Goal: Task Accomplishment & Management: Use online tool/utility

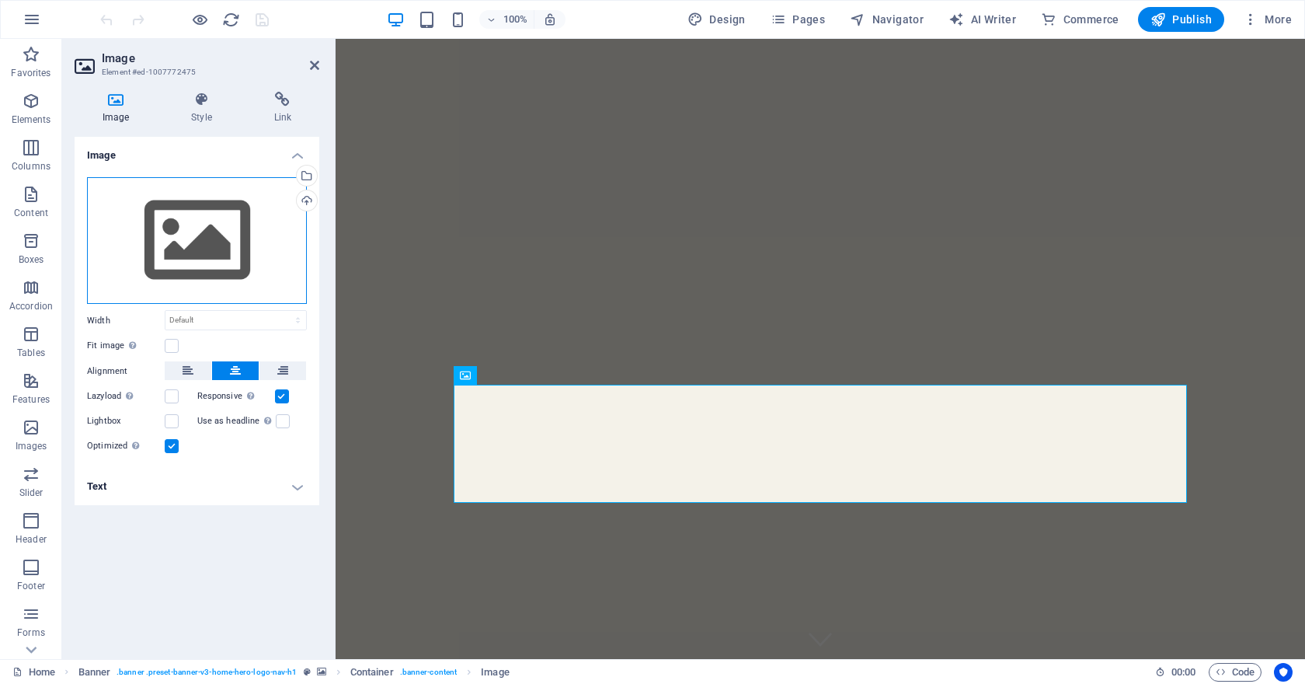
click at [190, 204] on div "Drag files here, click to choose files or select files from Files or our free s…" at bounding box center [197, 240] width 220 height 127
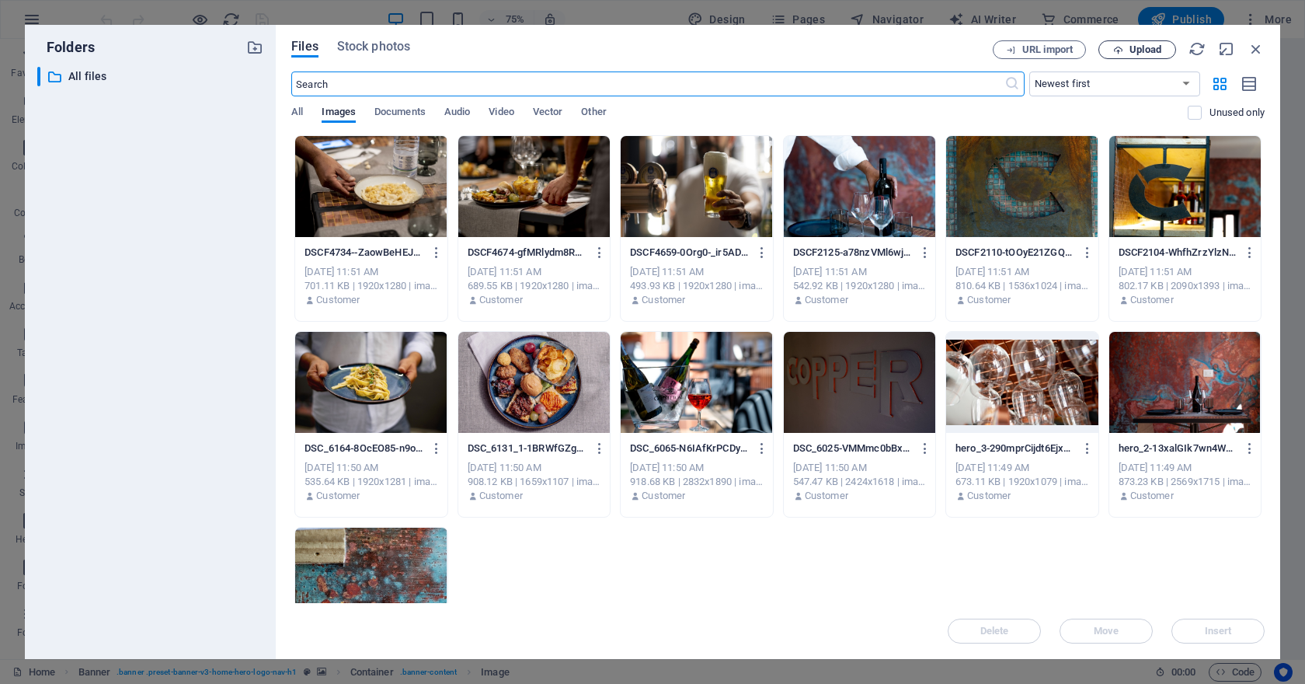
click at [1121, 45] on icon "button" at bounding box center [1118, 50] width 10 height 10
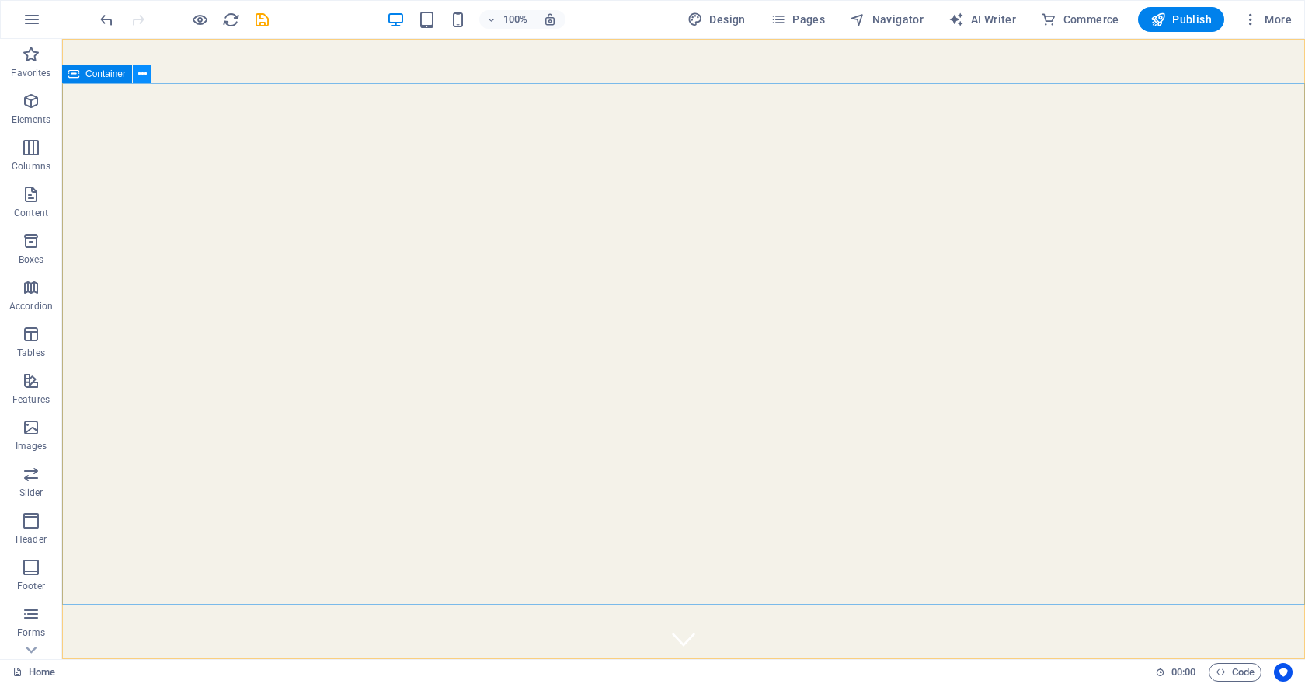
click at [146, 77] on icon at bounding box center [142, 74] width 9 height 16
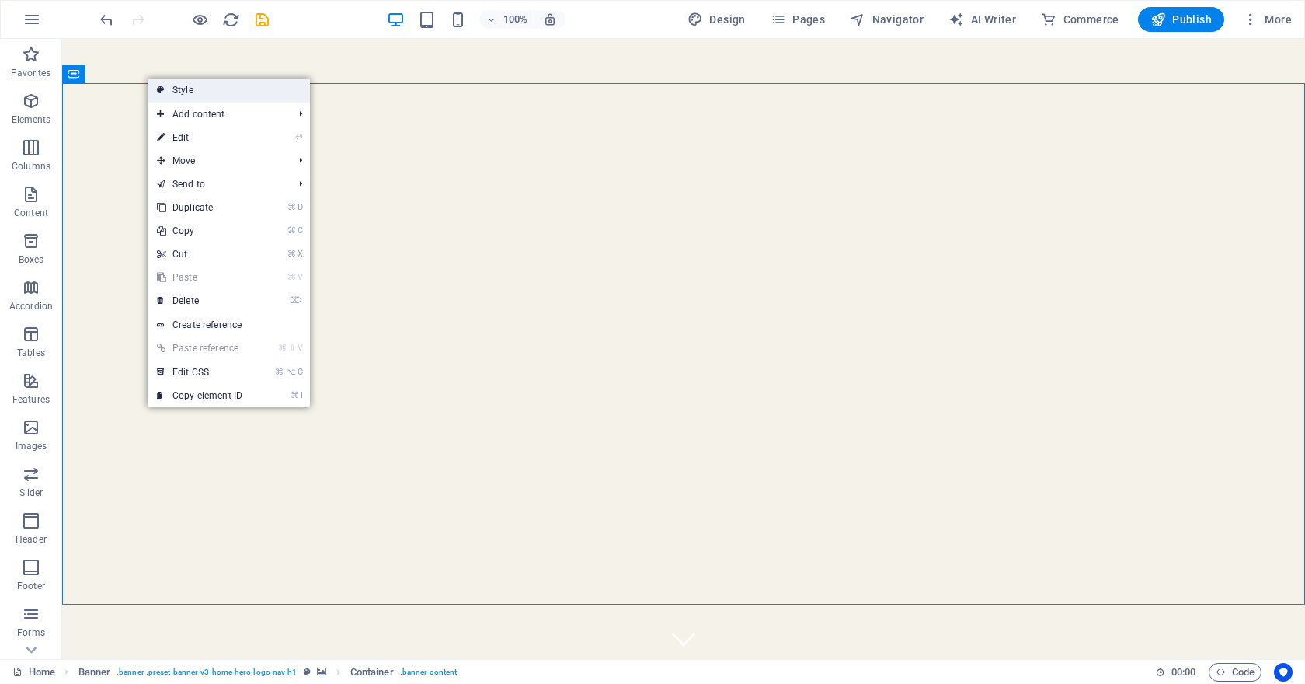
click at [159, 83] on icon at bounding box center [161, 89] width 8 height 23
select select "ms"
select select "s"
select select "progressive"
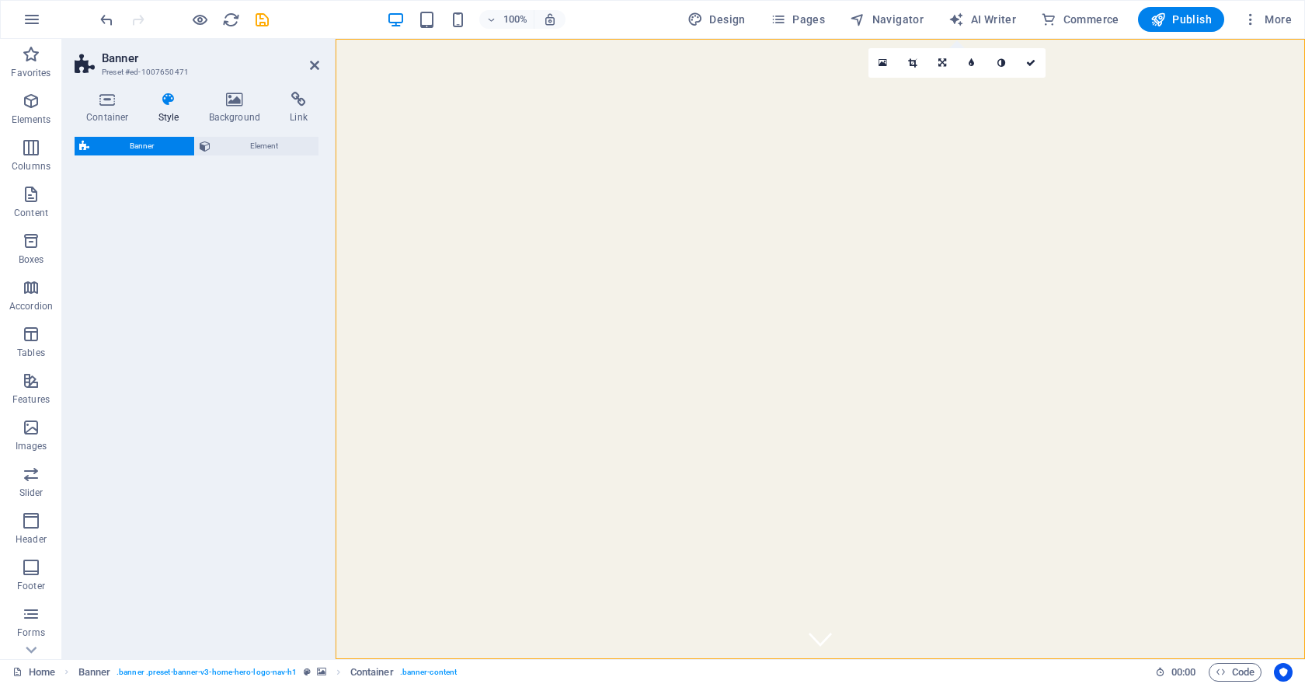
select select "preset-banner-v3-home-hero-logo-nav-h1"
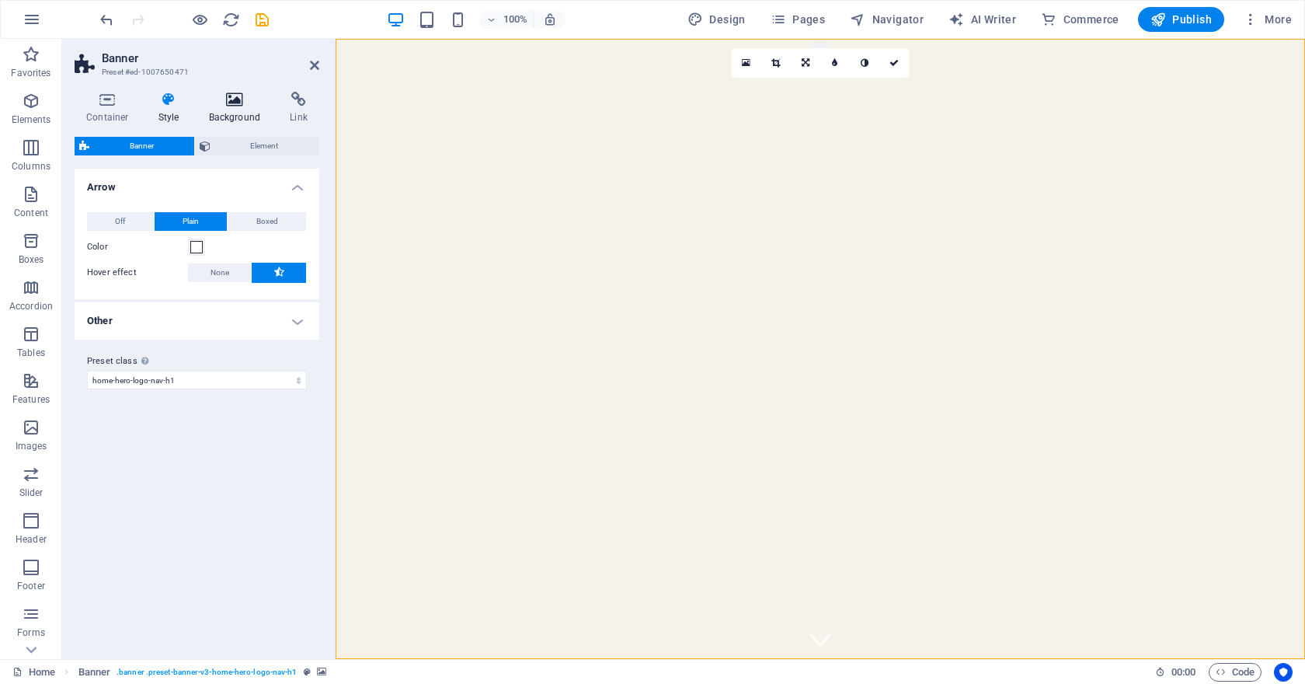
click at [239, 110] on h4 "Background" at bounding box center [238, 108] width 82 height 33
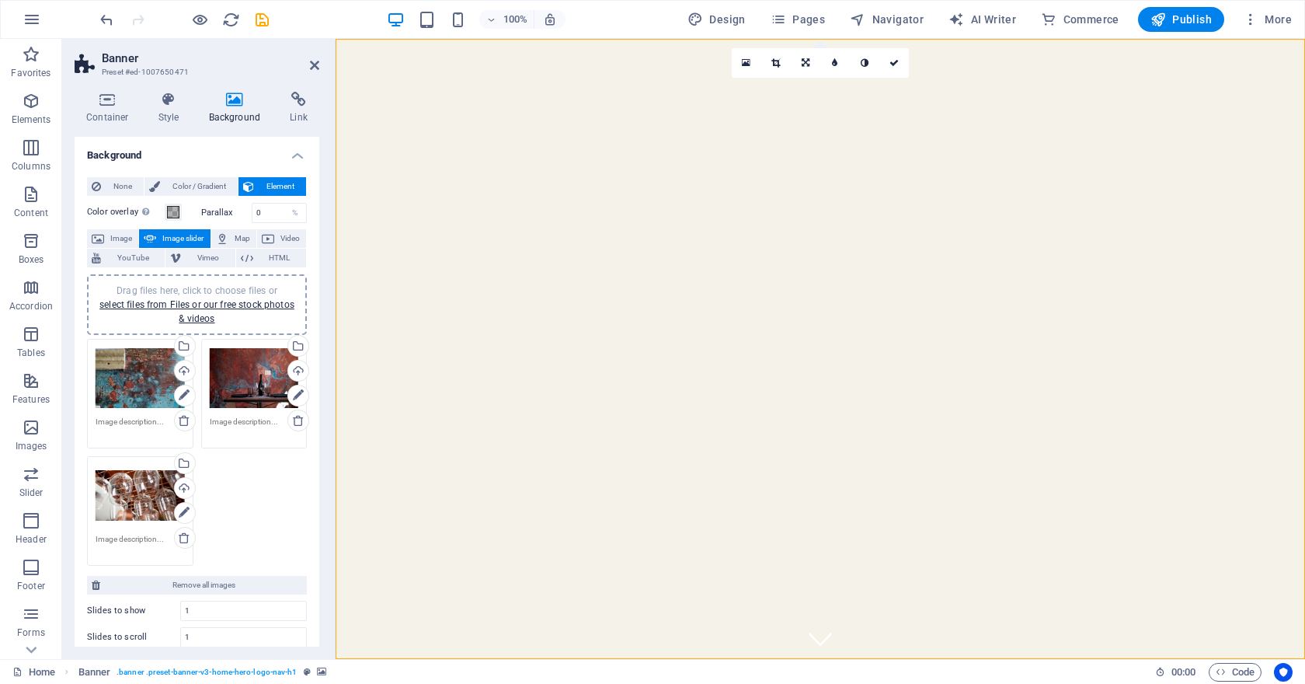
scroll to position [5, 0]
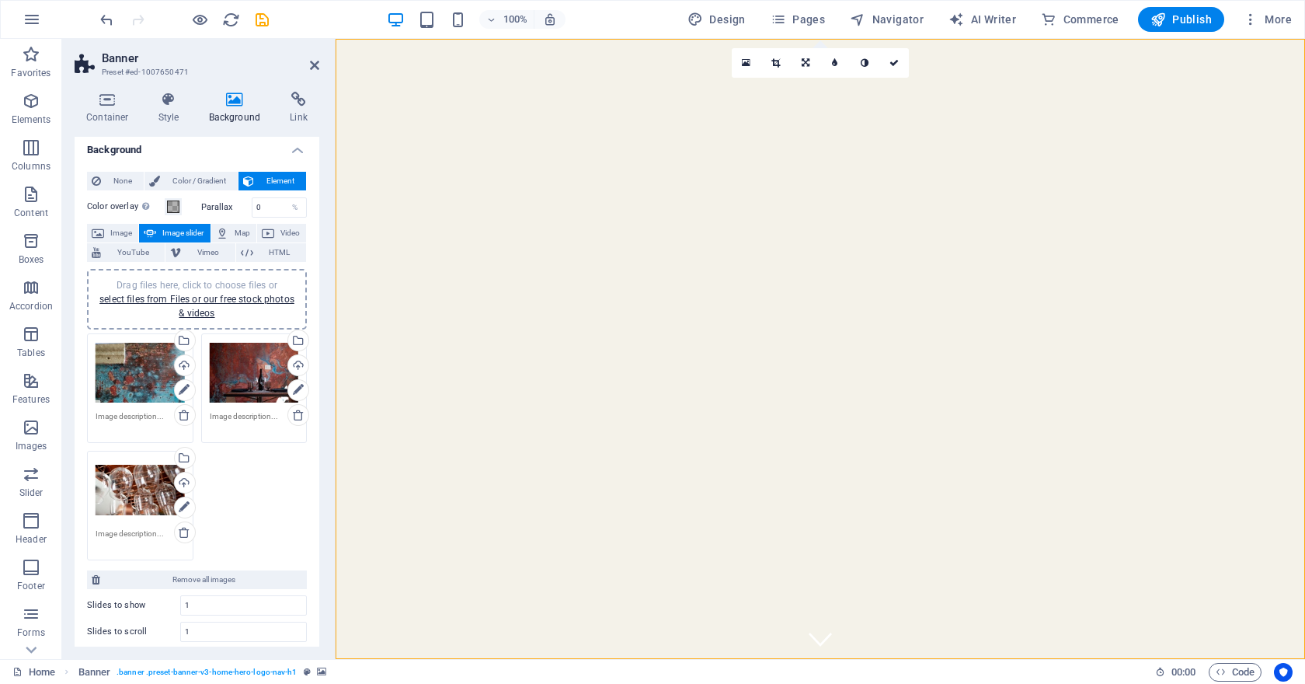
click at [228, 465] on div "Drag files here, click to choose files or select files from Files or our free s…" at bounding box center [197, 446] width 228 height 235
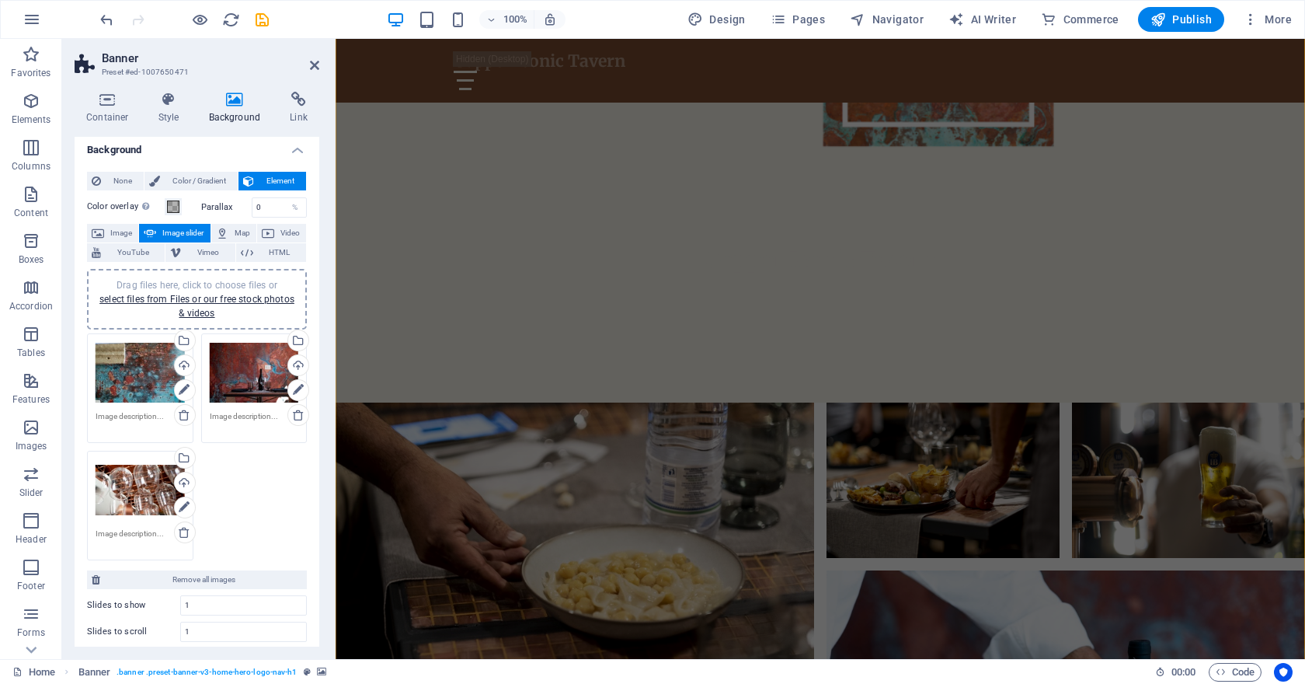
scroll to position [1247, 0]
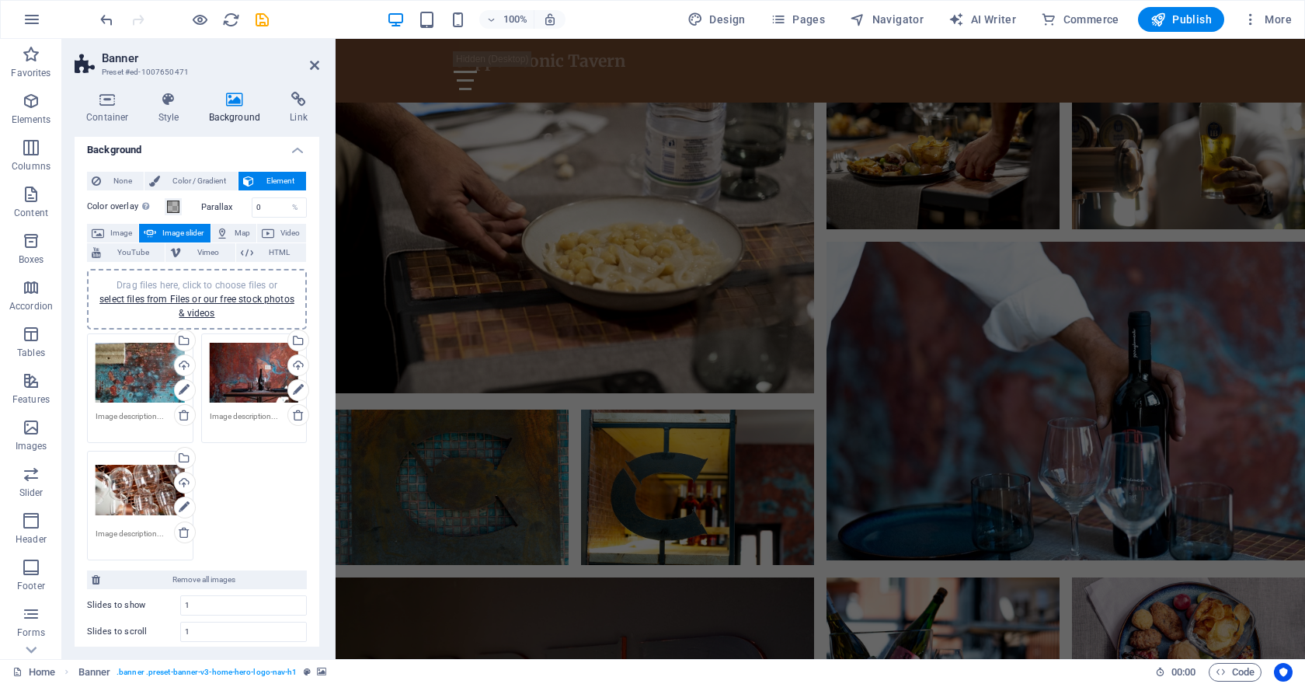
select select "px"
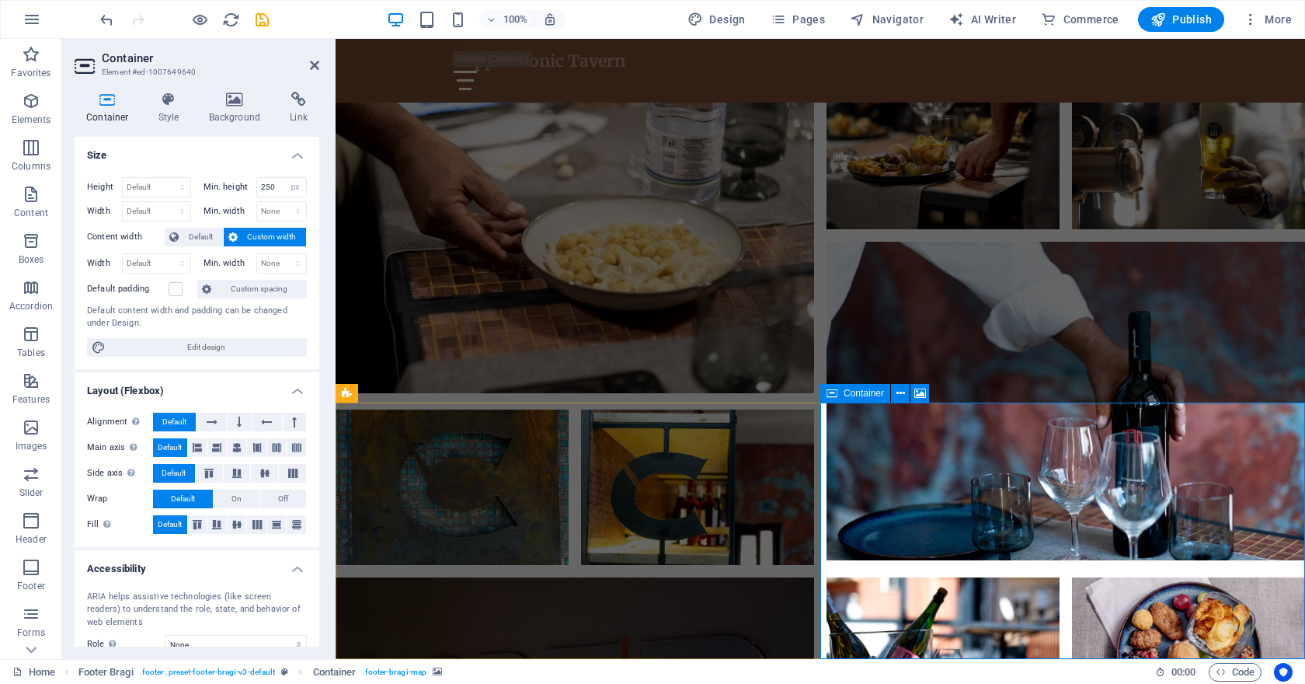
click at [924, 399] on icon at bounding box center [920, 393] width 12 height 16
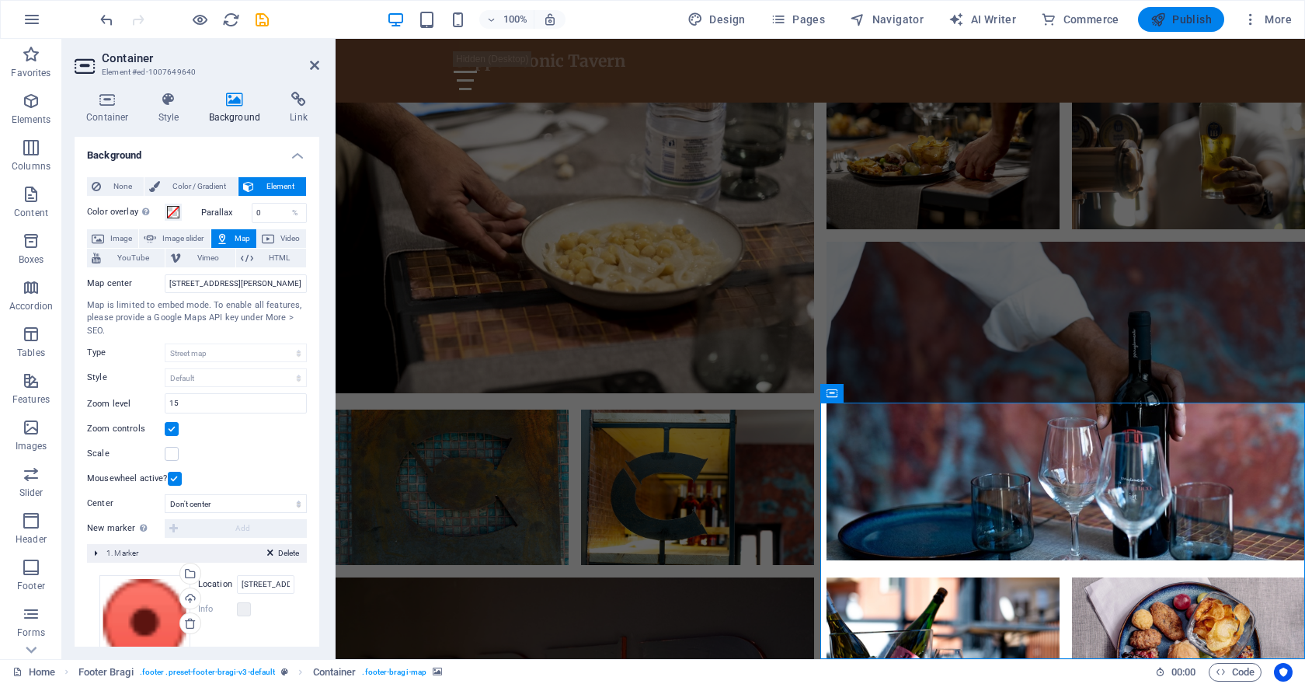
click at [1180, 17] on span "Publish" at bounding box center [1181, 20] width 61 height 16
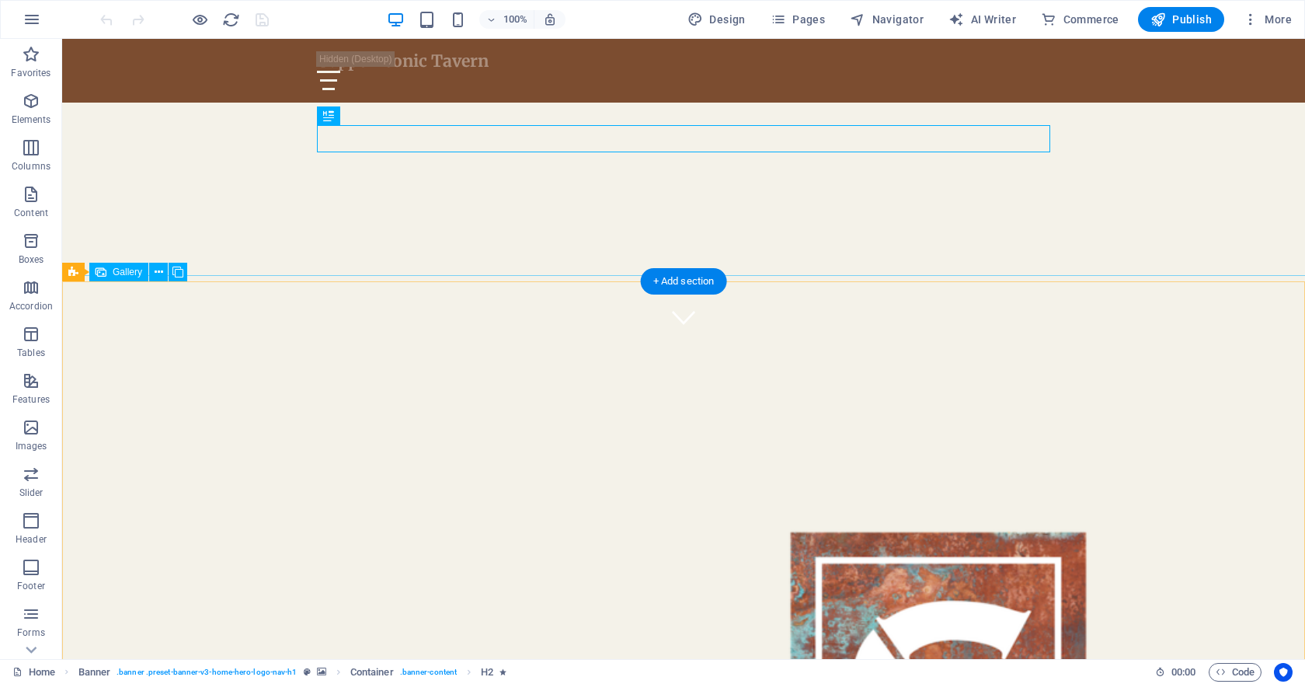
scroll to position [378, 0]
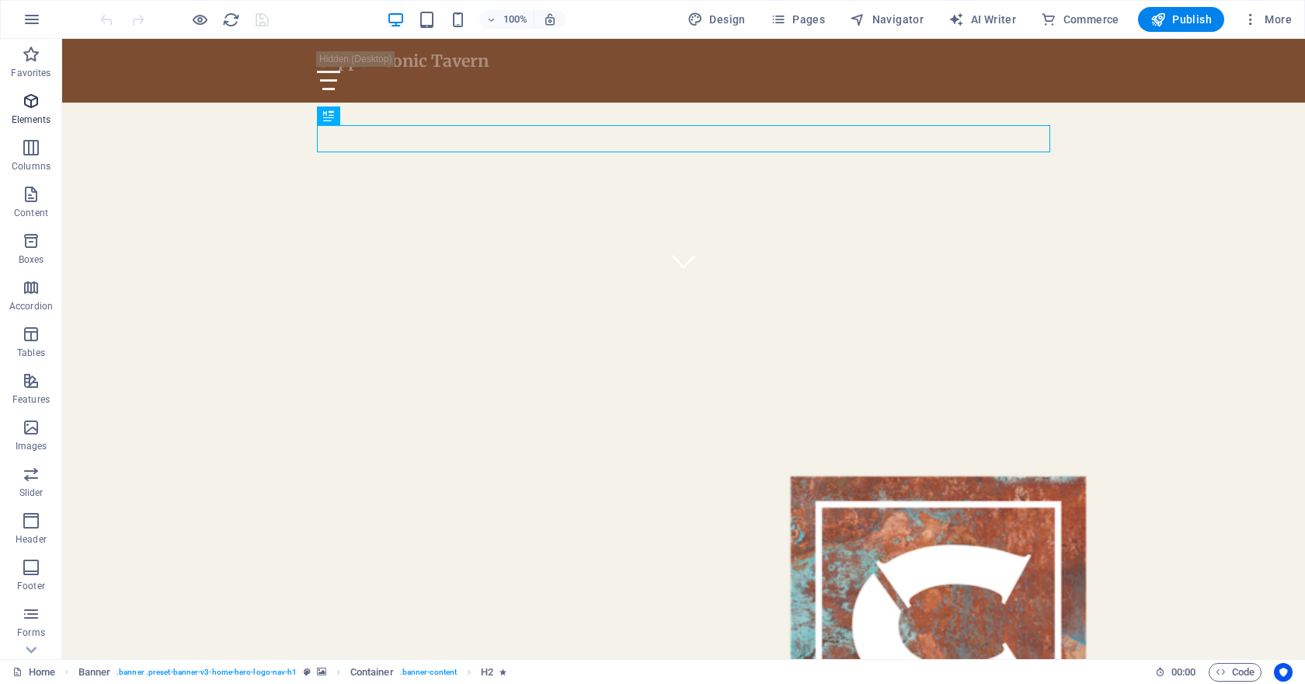
click at [37, 104] on icon "button" at bounding box center [31, 101] width 19 height 19
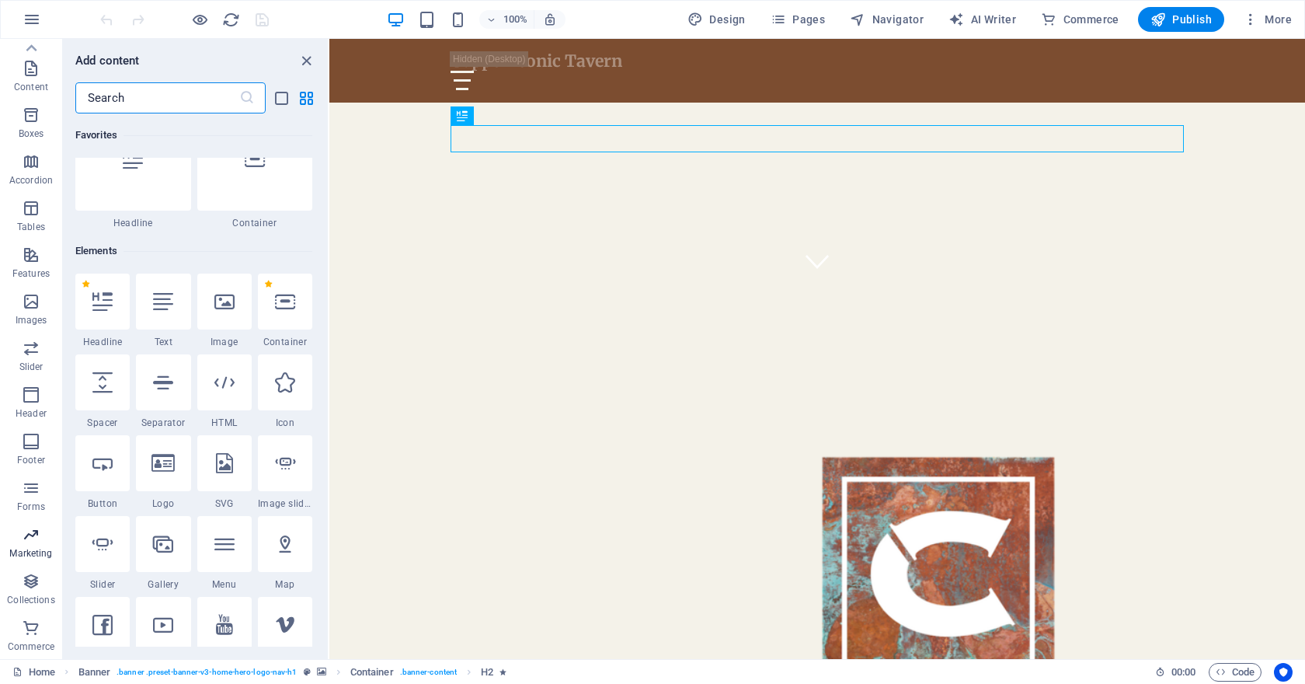
scroll to position [0, 0]
click at [30, 105] on icon "button" at bounding box center [31, 101] width 19 height 19
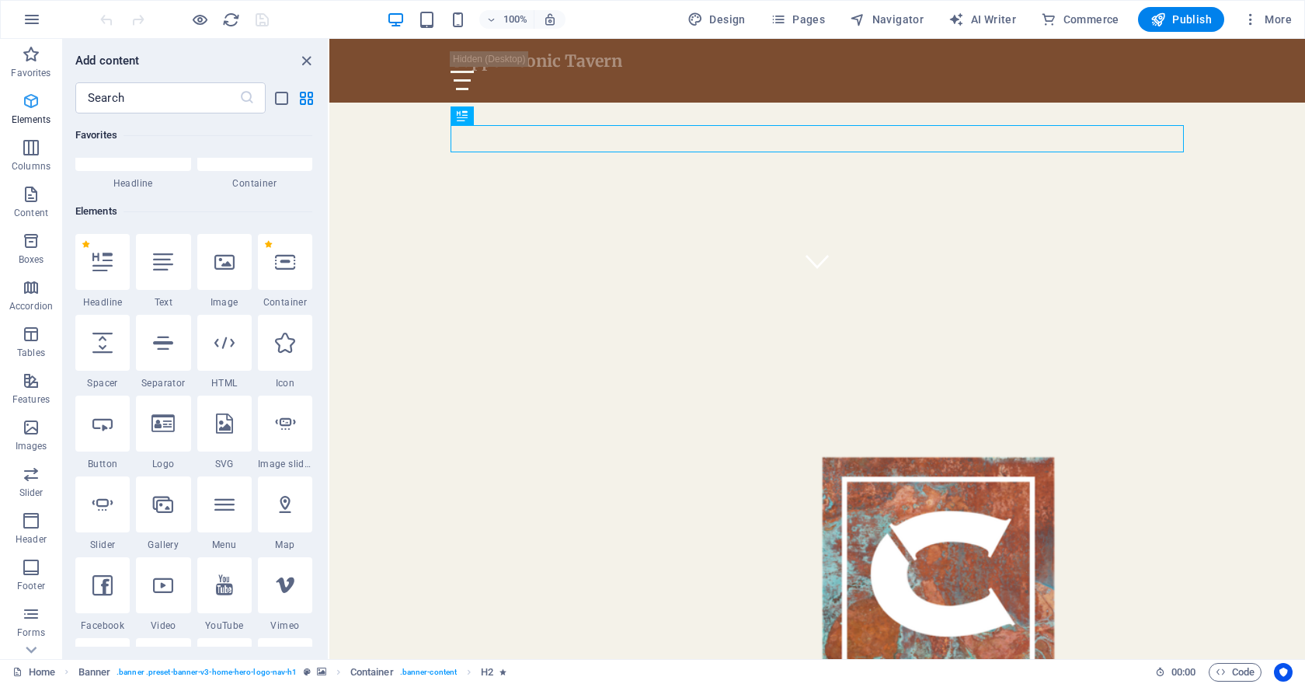
scroll to position [165, 0]
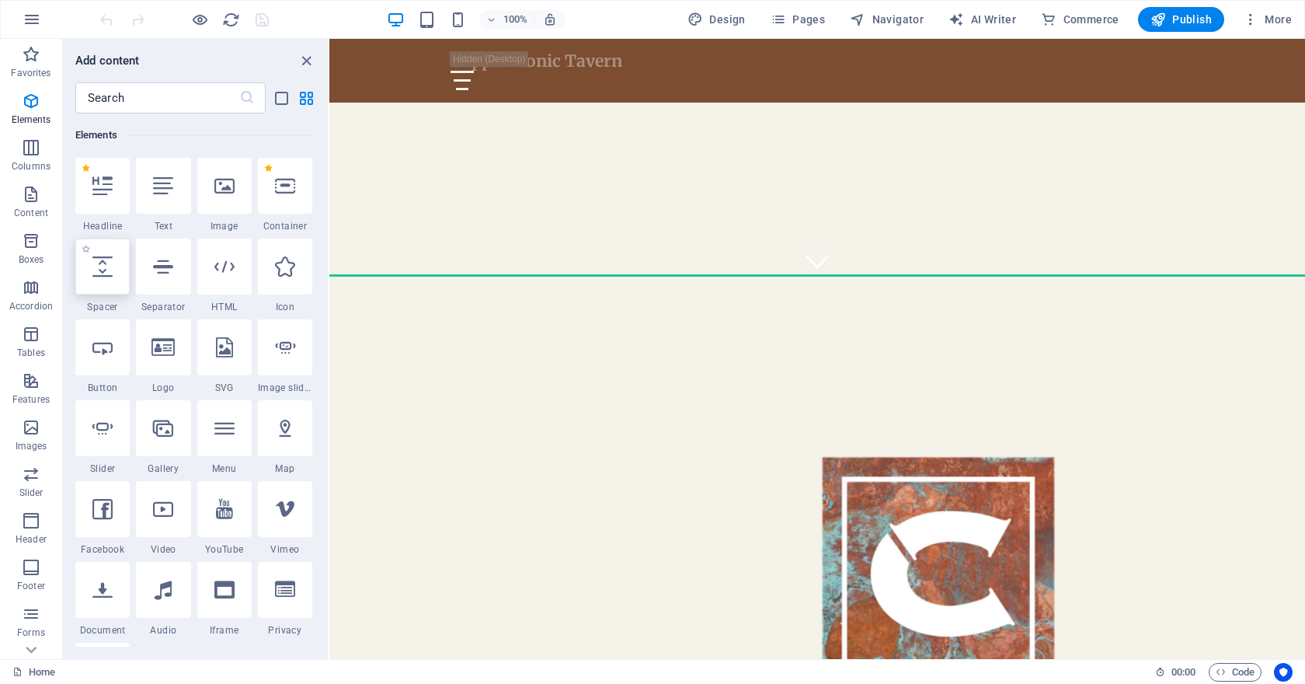
select select "px"
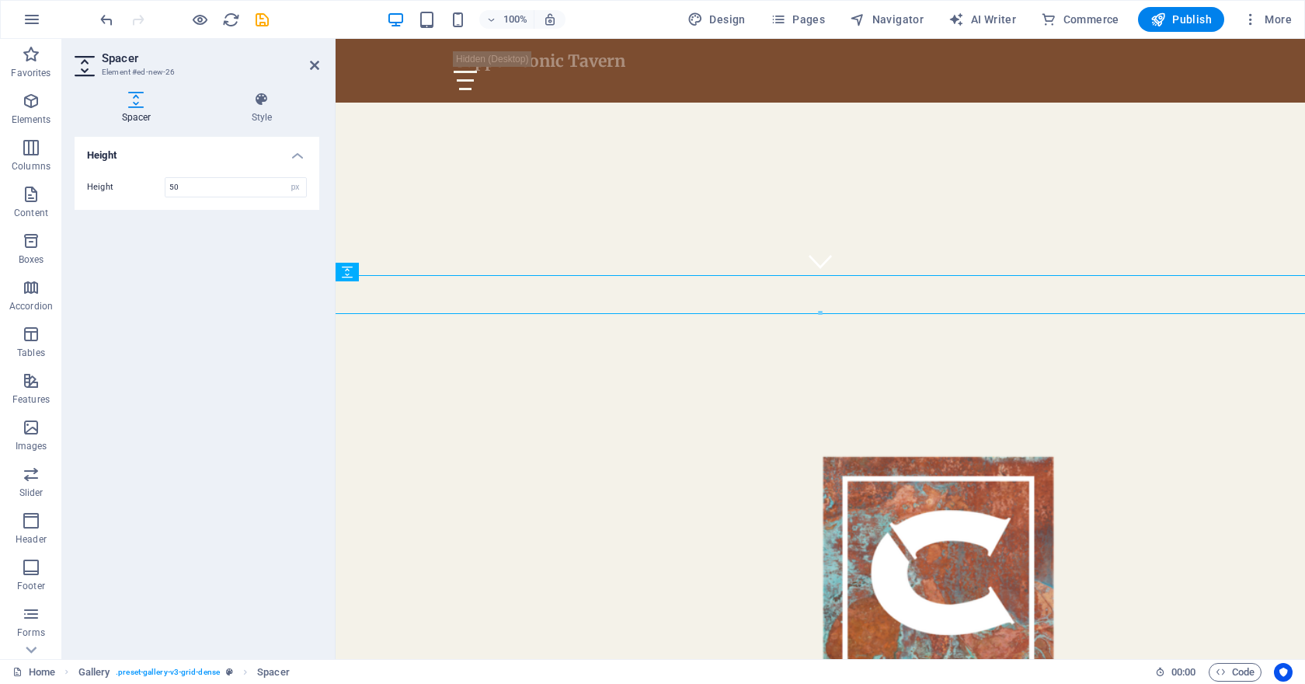
drag, startPoint x: 201, startPoint y: 184, endPoint x: 154, endPoint y: 184, distance: 47.4
click at [154, 184] on div "Height 50 px rem vh vw" at bounding box center [197, 187] width 220 height 20
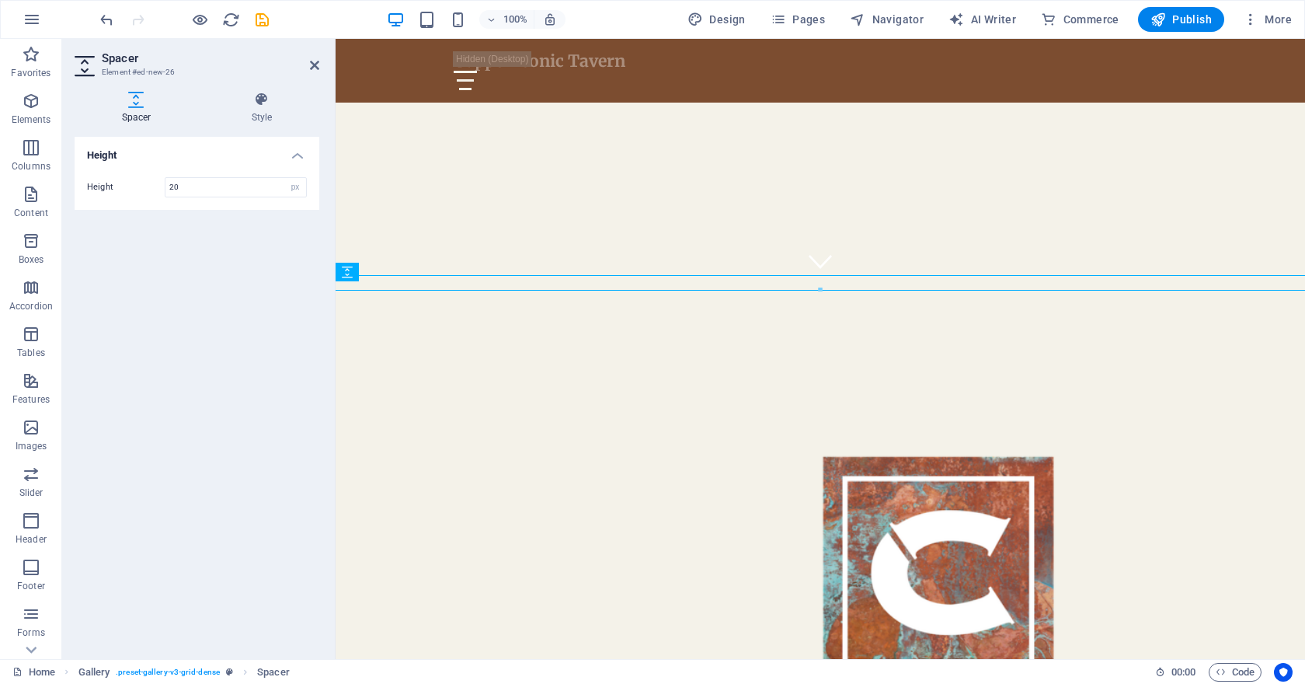
type input "20"
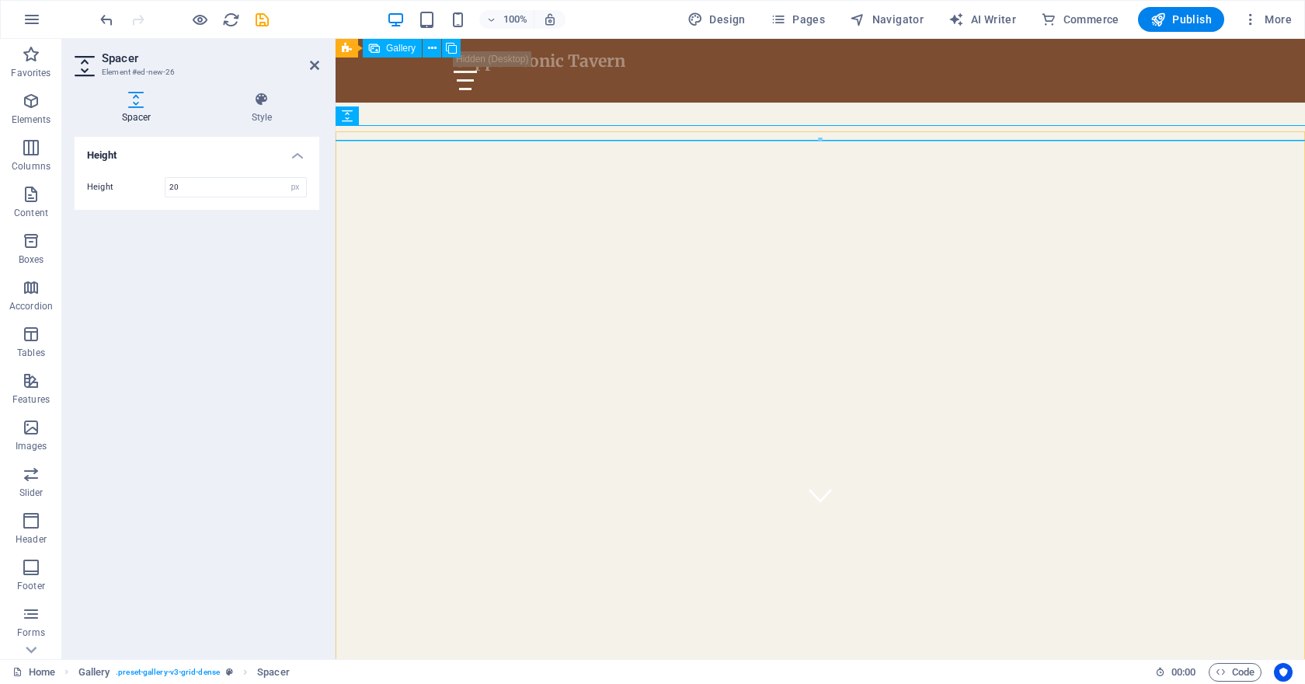
scroll to position [0, 0]
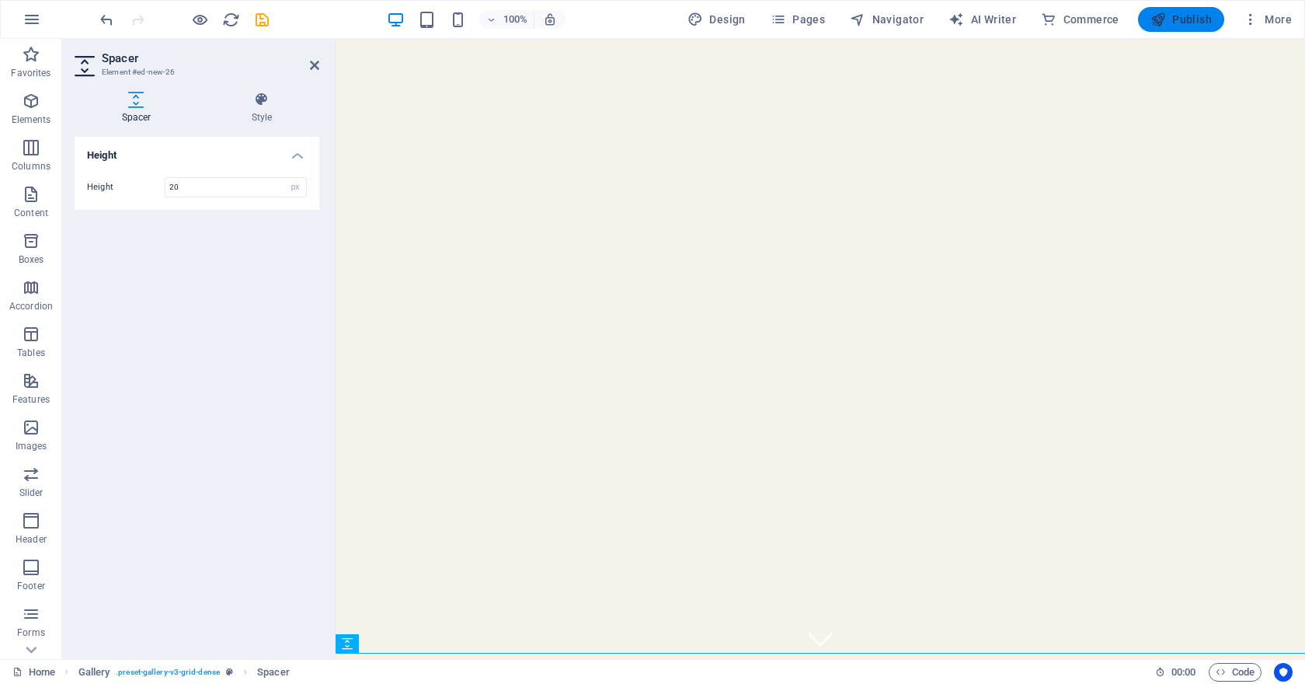
click at [1176, 21] on span "Publish" at bounding box center [1181, 20] width 61 height 16
